Goal: Transaction & Acquisition: Obtain resource

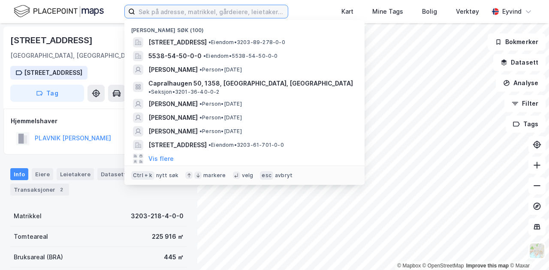
click at [167, 9] on input at bounding box center [211, 11] width 153 height 13
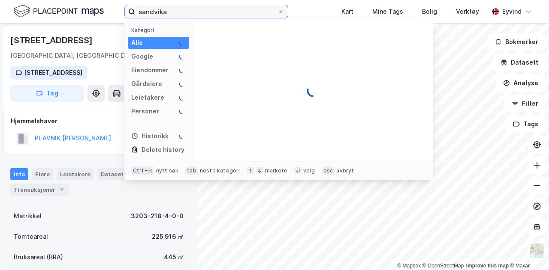
type input "sandvika"
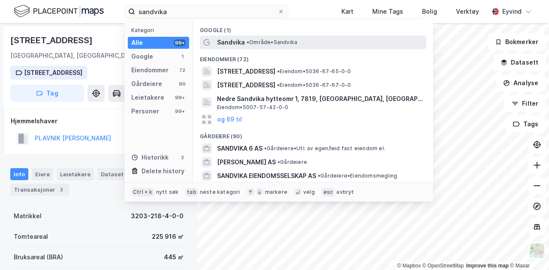
click at [252, 42] on span "• Område • Sandvika" at bounding box center [271, 42] width 51 height 7
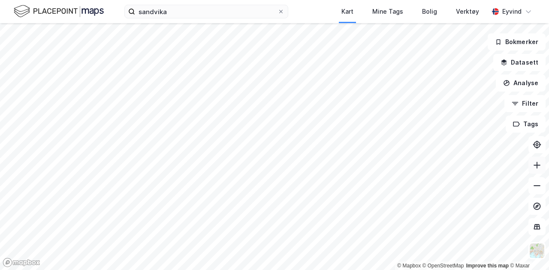
click at [535, 165] on icon at bounding box center [536, 165] width 7 height 1
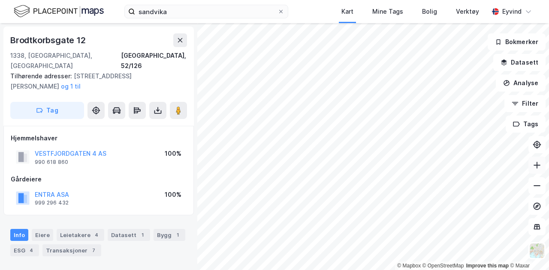
click at [534, 162] on icon at bounding box center [536, 165] width 9 height 9
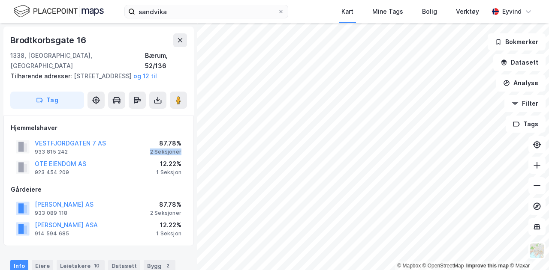
drag, startPoint x: 150, startPoint y: 152, endPoint x: 183, endPoint y: 153, distance: 32.2
click at [183, 153] on div "VESTFJORDGATEN 7 AS 933 815 242 87.78% 2 Seksjoner" at bounding box center [99, 147] width 176 height 21
drag, startPoint x: 155, startPoint y: 170, endPoint x: 183, endPoint y: 174, distance: 27.7
click at [183, 174] on div "OTE EIENDOM AS 923 454 209 12.22% 1 Seksjon" at bounding box center [99, 167] width 176 height 21
drag, startPoint x: 151, startPoint y: 151, endPoint x: 186, endPoint y: 173, distance: 40.8
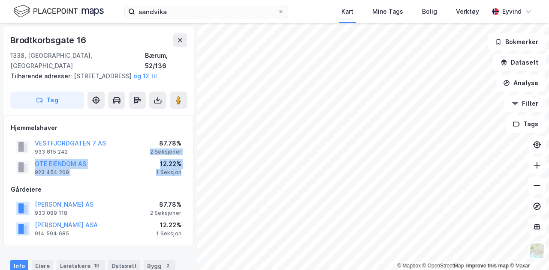
click at [186, 173] on div "VESTFJORDGATEN 7 AS 933 815 242 87.78% 2 Seksjoner OTE EIENDOM AS 923 454 209 1…" at bounding box center [99, 157] width 176 height 41
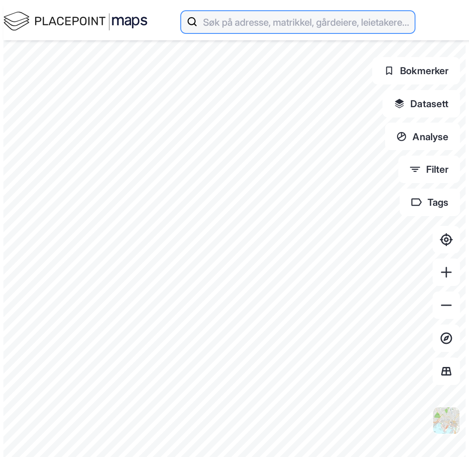
click at [207, 8] on input at bounding box center [306, 21] width 217 height 27
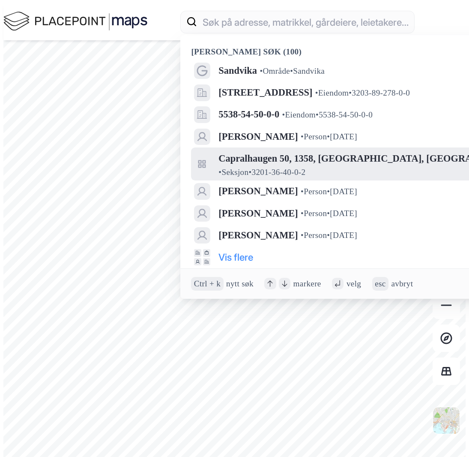
click at [219, 150] on span "Capralhaugen 50, 1358, [GEOGRAPHIC_DATA], [GEOGRAPHIC_DATA]" at bounding box center [375, 158] width 312 height 16
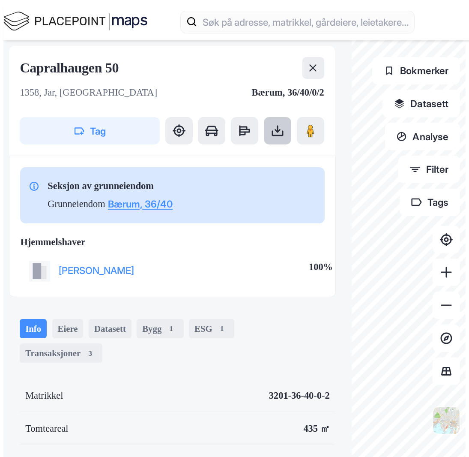
click at [264, 117] on button at bounding box center [277, 130] width 27 height 27
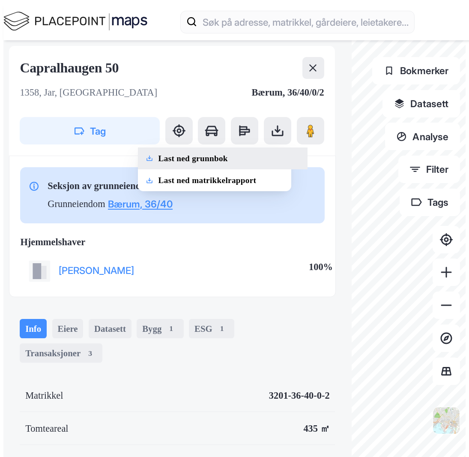
click at [159, 153] on div "Last ned grunnbok" at bounding box center [193, 158] width 69 height 11
